Goal: Check status

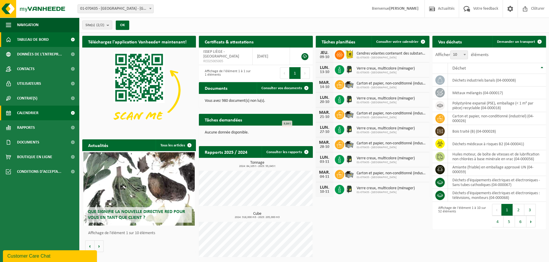
click at [29, 115] on span "Calendrier" at bounding box center [27, 113] width 21 height 15
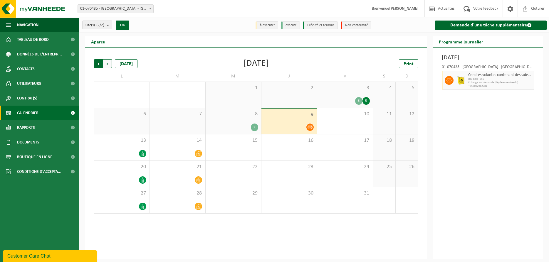
click at [108, 63] on span "Suivant" at bounding box center [107, 63] width 9 height 9
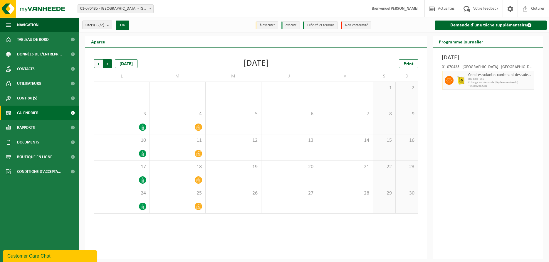
click at [97, 63] on span "Précédent" at bounding box center [98, 63] width 9 height 9
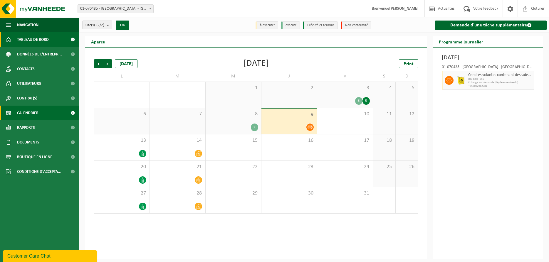
click at [31, 39] on span "Tableau de bord" at bounding box center [33, 39] width 32 height 15
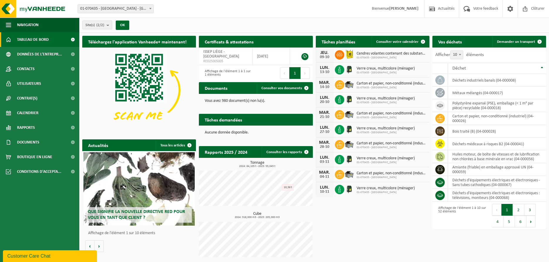
click at [388, 227] on div "Téléchargez l'application Vanheede+ maintenant! Cachez Certificats & attestatio…" at bounding box center [314, 148] width 467 height 230
